Goal: Task Accomplishment & Management: Use online tool/utility

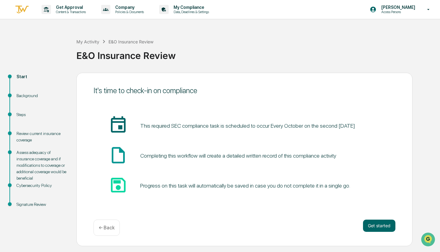
click at [23, 8] on img at bounding box center [22, 10] width 15 height 10
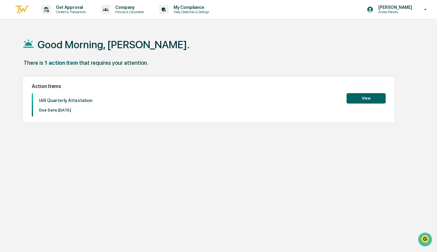
click at [25, 7] on img at bounding box center [22, 10] width 15 height 10
click at [16, 6] on img at bounding box center [22, 10] width 15 height 10
click at [409, 9] on p "[PERSON_NAME]" at bounding box center [394, 7] width 42 height 5
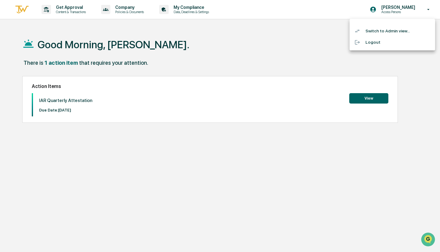
click at [388, 30] on li "Switch to Admin view..." at bounding box center [392, 30] width 86 height 11
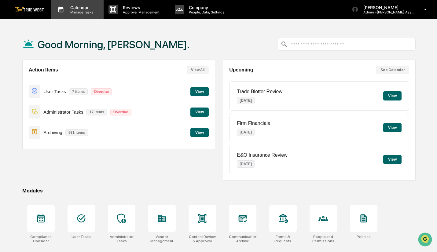
click at [78, 7] on p "Calendar" at bounding box center [80, 7] width 31 height 5
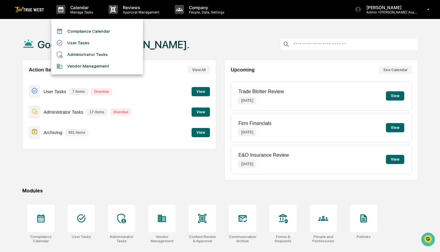
click at [84, 29] on li "Compliance Calendar" at bounding box center [97, 31] width 92 height 12
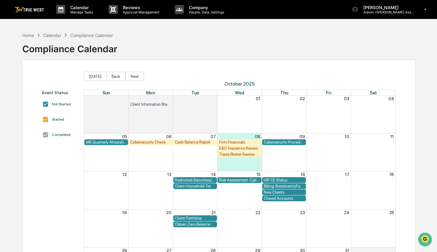
click at [238, 148] on div "E&O Insurance Review" at bounding box center [239, 148] width 41 height 5
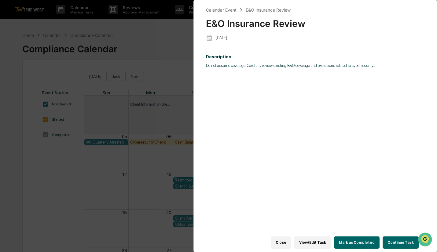
click at [316, 236] on button "View/Edit Task" at bounding box center [312, 242] width 37 height 12
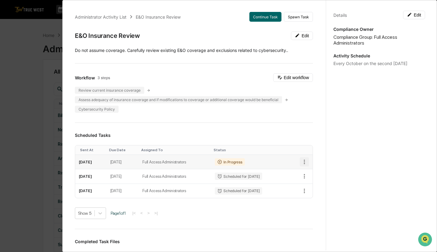
click at [301, 160] on icon "button" at bounding box center [304, 162] width 7 height 7
click at [259, 210] on div at bounding box center [220, 126] width 440 height 252
click at [294, 35] on button "Edit" at bounding box center [302, 35] width 22 height 9
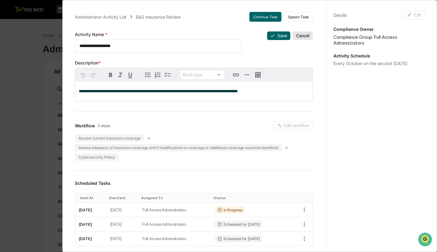
click at [298, 37] on button "Cancel" at bounding box center [303, 35] width 20 height 9
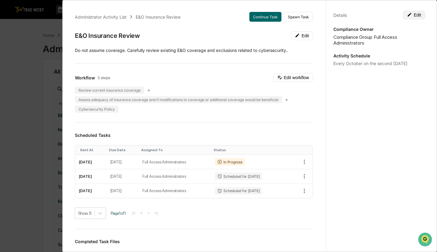
click at [410, 15] on button "Edit" at bounding box center [414, 15] width 22 height 9
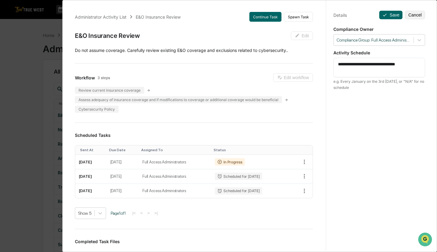
click at [405, 64] on textarea "**********" at bounding box center [379, 67] width 82 height 13
click at [270, 19] on button "Continue Task" at bounding box center [265, 17] width 32 height 10
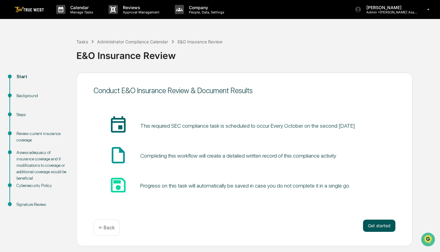
click at [382, 220] on button "Get started" at bounding box center [379, 226] width 32 height 12
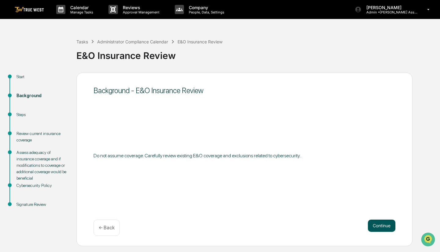
click at [381, 223] on button "Continue" at bounding box center [381, 226] width 27 height 12
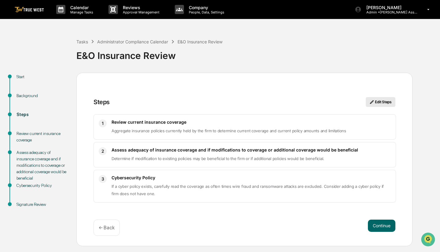
click at [385, 101] on button "Edit Steps" at bounding box center [381, 102] width 30 height 10
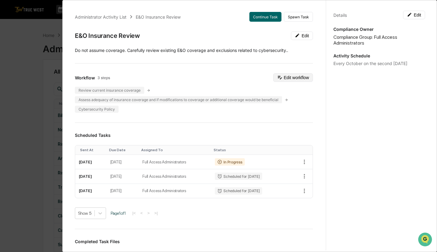
click at [300, 78] on button "Edit workflow" at bounding box center [293, 77] width 40 height 9
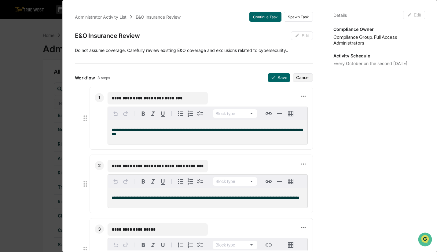
click at [222, 20] on div "Administrator Activity List E&O Insurance Review Continue Task Spawn Task" at bounding box center [194, 17] width 238 height 10
click at [100, 17] on div "Administrator Activity List" at bounding box center [101, 16] width 52 height 5
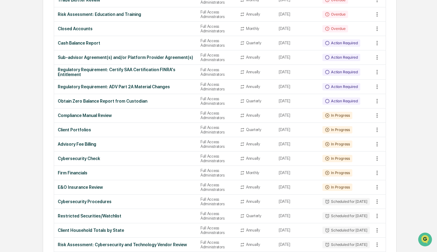
scroll to position [188, 0]
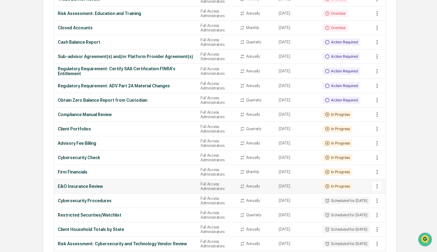
click at [377, 190] on icon at bounding box center [377, 186] width 7 height 7
click at [193, 190] on div at bounding box center [220, 126] width 440 height 252
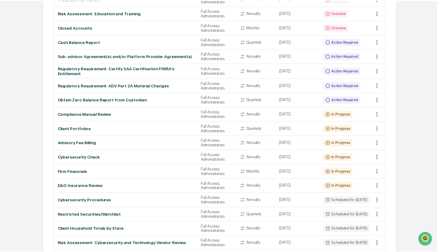
scroll to position [188, 0]
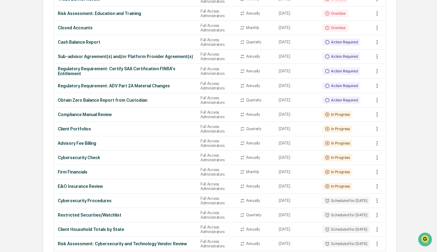
click at [193, 190] on div at bounding box center [218, 126] width 437 height 252
click at [353, 189] on td "In Progress" at bounding box center [346, 186] width 54 height 14
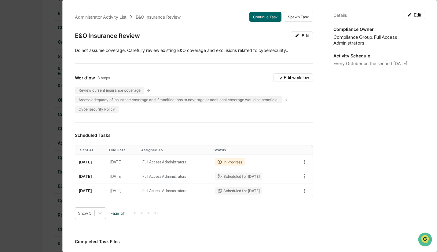
click at [28, 39] on div "Administrator Activity List E&O Insurance Review Continue Task Spawn Task E&O I…" at bounding box center [218, 126] width 437 height 252
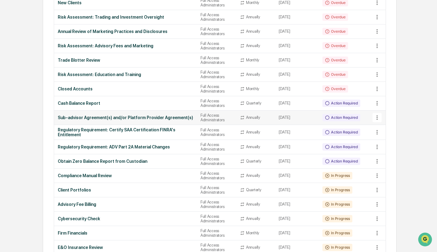
scroll to position [0, 0]
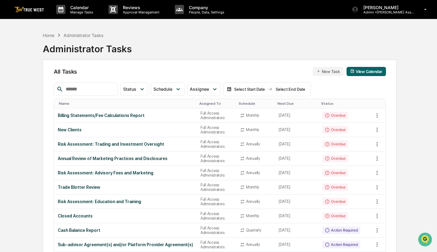
click at [368, 71] on button "View Calendar" at bounding box center [365, 71] width 39 height 9
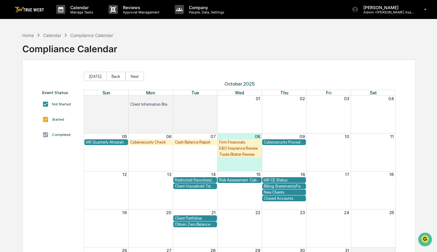
click at [248, 148] on div "E&O Insurance Review" at bounding box center [239, 148] width 41 height 5
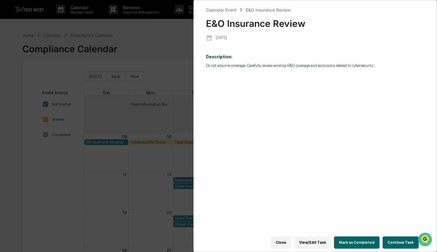
click at [314, 237] on button "View/Edit Task" at bounding box center [312, 242] width 37 height 12
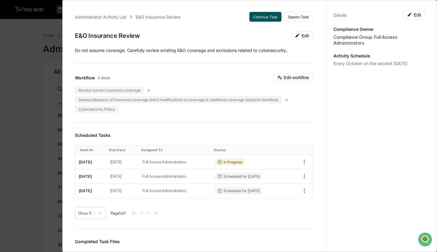
click at [263, 18] on button "Continue Task" at bounding box center [265, 17] width 32 height 10
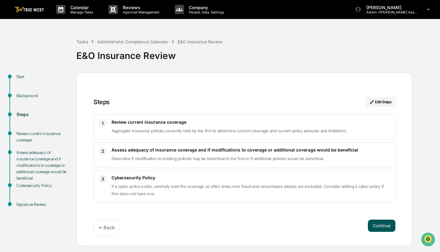
click at [377, 224] on button "Continue" at bounding box center [381, 226] width 27 height 12
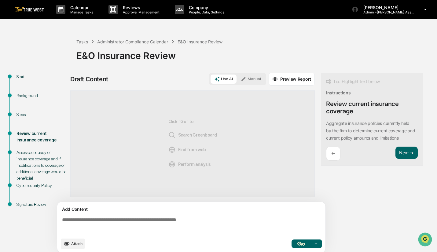
scroll to position [5, 0]
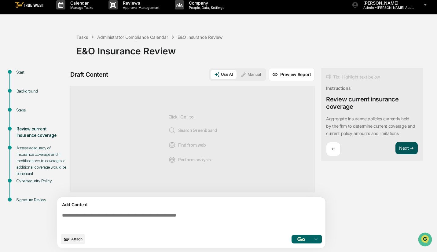
click at [403, 150] on button "Next ➔" at bounding box center [406, 148] width 22 height 13
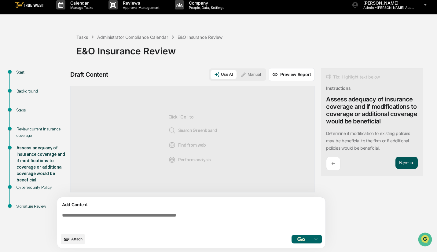
click at [410, 166] on button "Next ➔" at bounding box center [406, 163] width 22 height 13
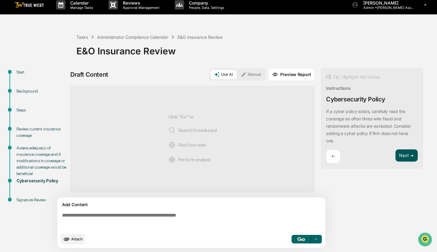
click at [405, 156] on button "Next ➔" at bounding box center [406, 155] width 22 height 13
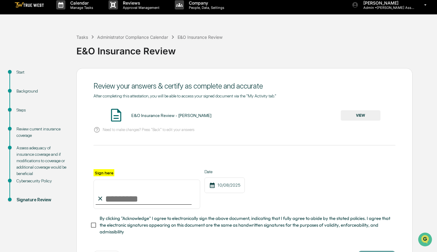
click at [107, 201] on input "Sign here" at bounding box center [146, 194] width 107 height 29
type input "**********"
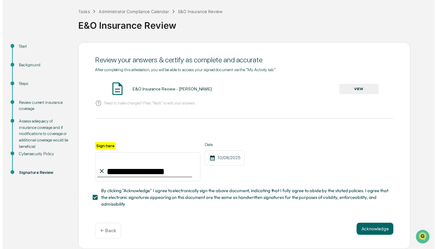
scroll to position [32, 0]
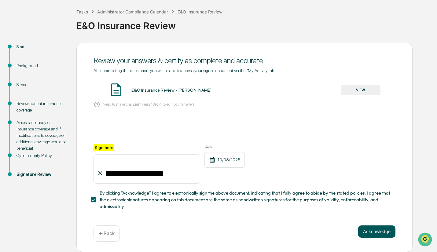
click at [364, 233] on button "Acknowledge" at bounding box center [376, 231] width 37 height 12
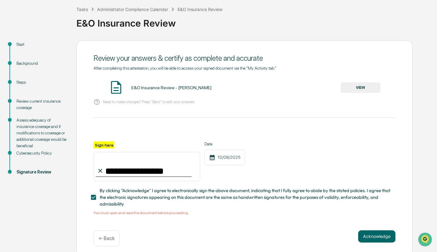
click at [364, 86] on button "VIEW" at bounding box center [361, 87] width 40 height 10
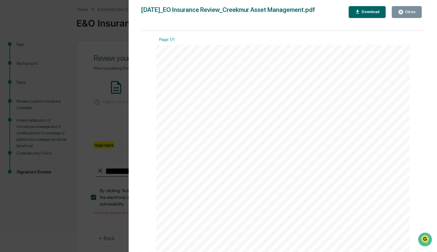
click at [413, 10] on div "Close" at bounding box center [409, 12] width 12 height 4
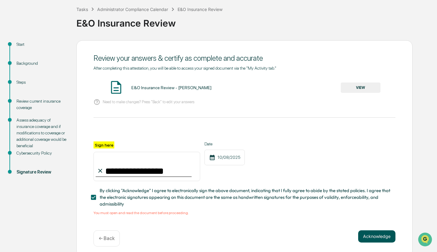
click at [370, 240] on button "Acknowledge" at bounding box center [376, 236] width 37 height 12
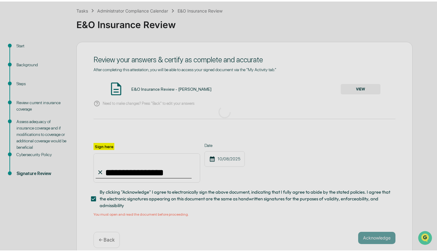
scroll to position [0, 0]
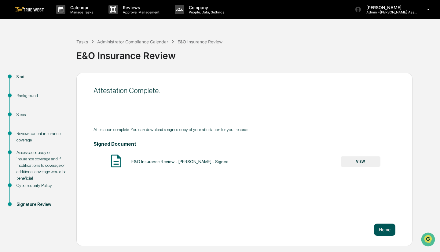
click at [378, 228] on button "Home" at bounding box center [384, 230] width 21 height 12
